Goal: Task Accomplishment & Management: Complete application form

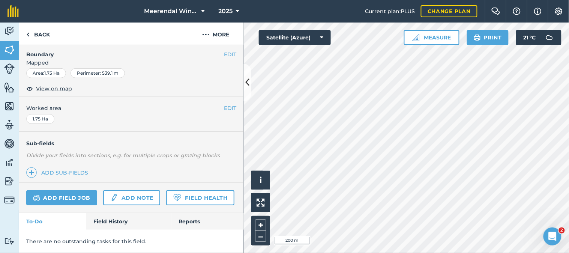
scroll to position [130, 0]
click at [109, 222] on link "Field History" at bounding box center [128, 221] width 85 height 17
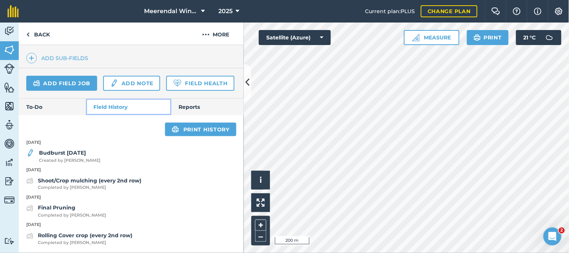
scroll to position [245, 0]
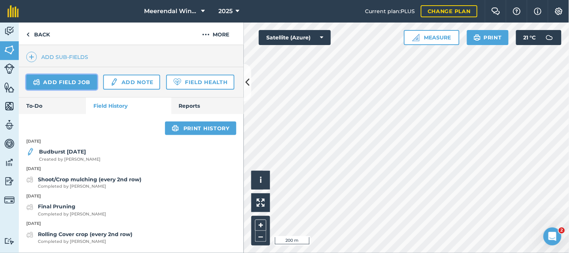
click at [62, 75] on link "Add field job" at bounding box center [61, 82] width 71 height 15
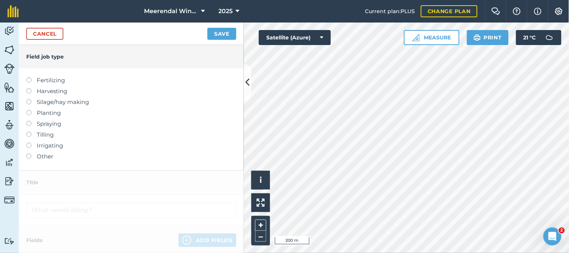
click at [29, 153] on label at bounding box center [31, 153] width 11 height 0
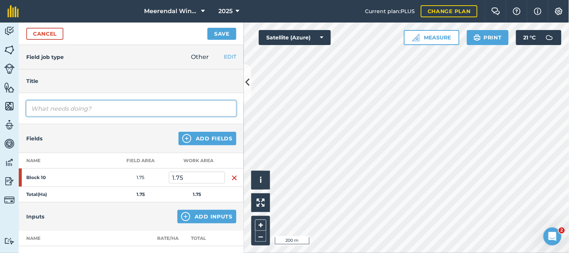
click at [54, 109] on input "text" at bounding box center [131, 109] width 210 height 16
type input "1st suckering"
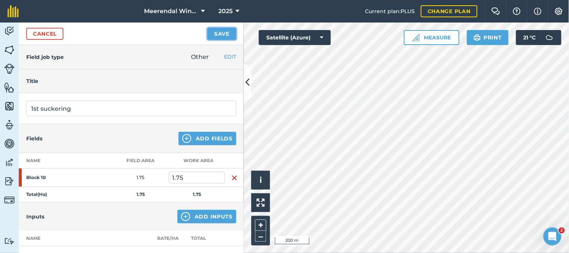
click at [222, 32] on button "Save" at bounding box center [221, 34] width 29 height 12
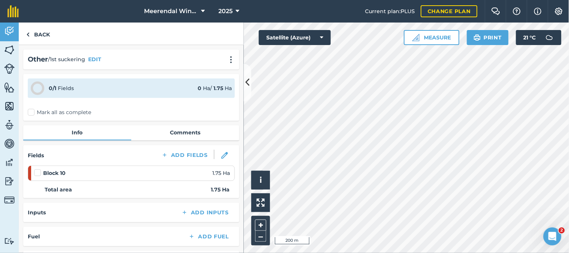
click at [39, 169] on label at bounding box center [38, 169] width 9 height 0
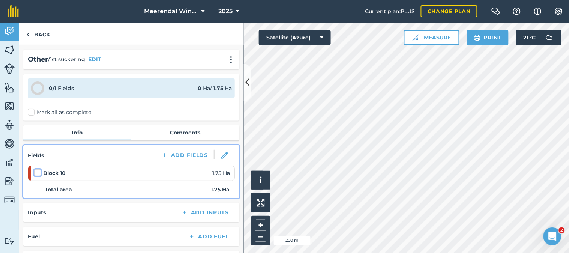
click at [39, 172] on input "checkbox" at bounding box center [36, 171] width 5 height 5
checkbox input "false"
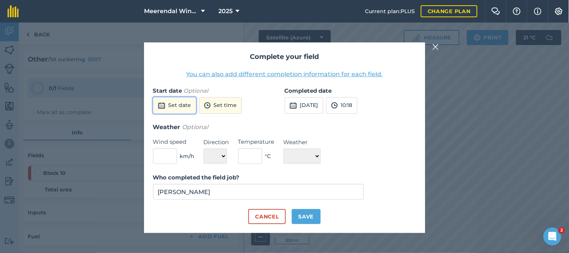
click at [184, 104] on button "Set date" at bounding box center [174, 105] width 43 height 17
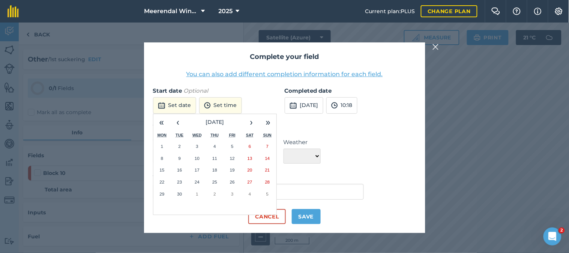
click at [177, 192] on abbr "30" at bounding box center [179, 193] width 5 height 5
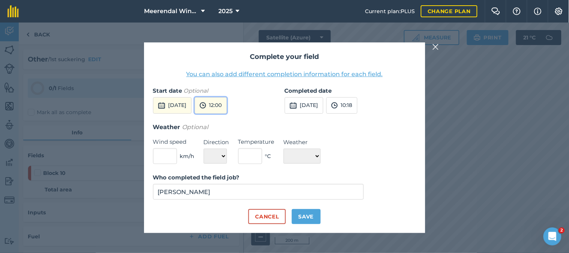
click at [227, 108] on button "12:00" at bounding box center [211, 105] width 32 height 17
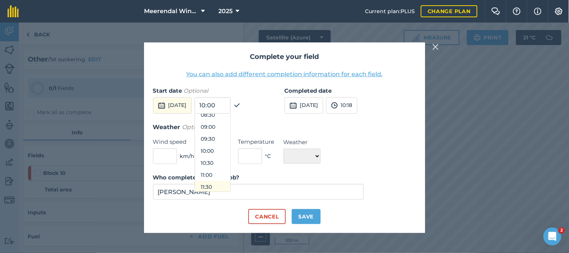
scroll to position [169, 0]
click at [230, 118] on button "07:00" at bounding box center [212, 119] width 35 height 12
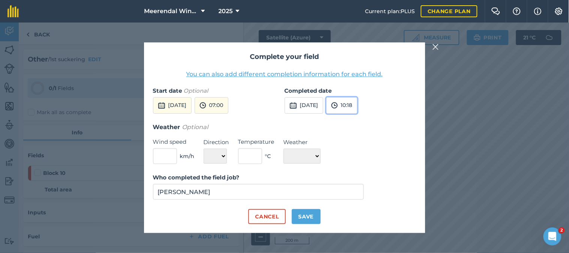
click at [358, 105] on button "10:18" at bounding box center [341, 105] width 31 height 17
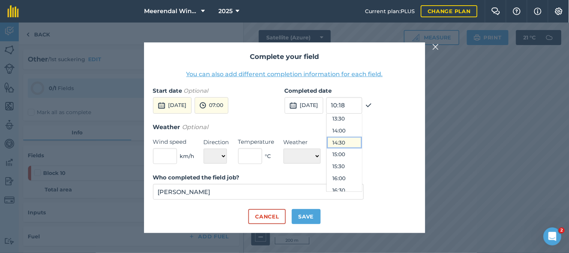
click at [362, 142] on button "14:30" at bounding box center [344, 143] width 35 height 12
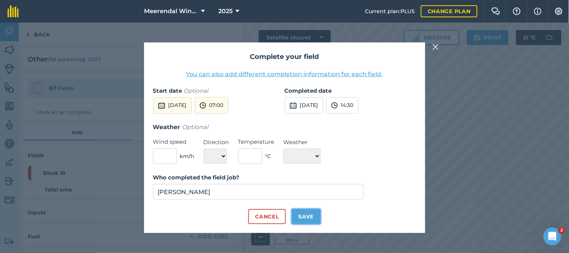
click at [310, 217] on button "Save" at bounding box center [306, 216] width 29 height 15
checkbox input "true"
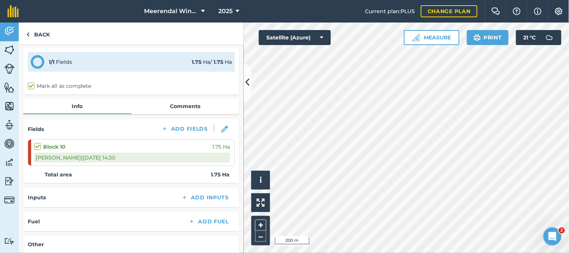
scroll to position [0, 0]
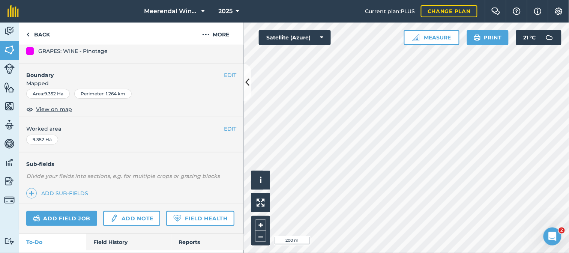
scroll to position [130, 0]
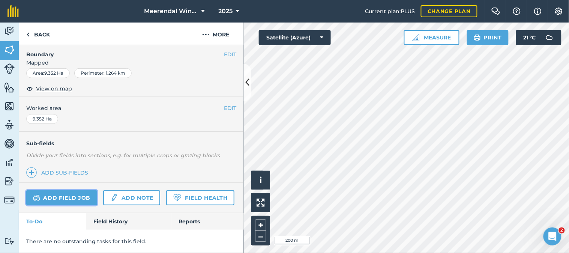
click at [70, 190] on link "Add field job" at bounding box center [61, 197] width 71 height 15
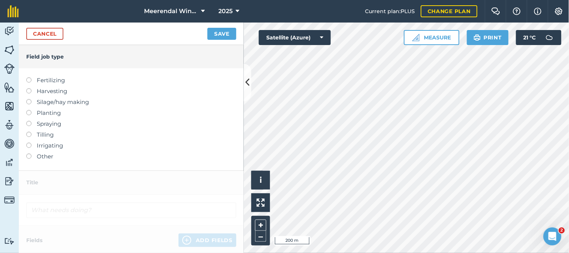
click at [29, 153] on label at bounding box center [31, 153] width 11 height 0
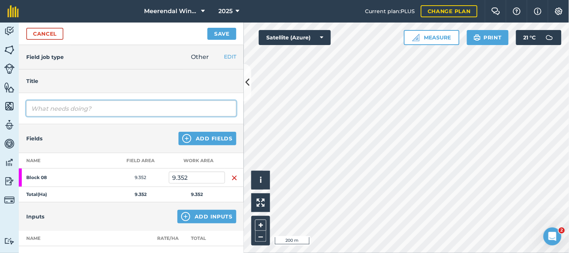
click at [50, 109] on input "text" at bounding box center [131, 109] width 210 height 16
type input "1st Suckering"
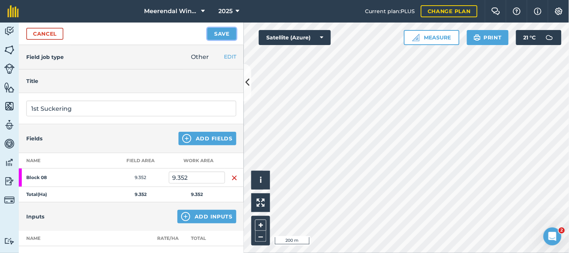
click at [223, 33] on button "Save" at bounding box center [221, 34] width 29 height 12
